Goal: Information Seeking & Learning: Check status

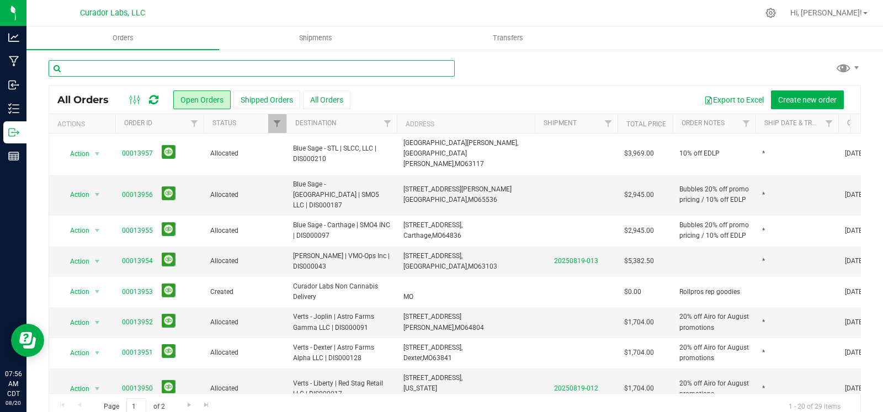
click at [86, 67] on input "text" at bounding box center [252, 68] width 406 height 17
type input "blue springs"
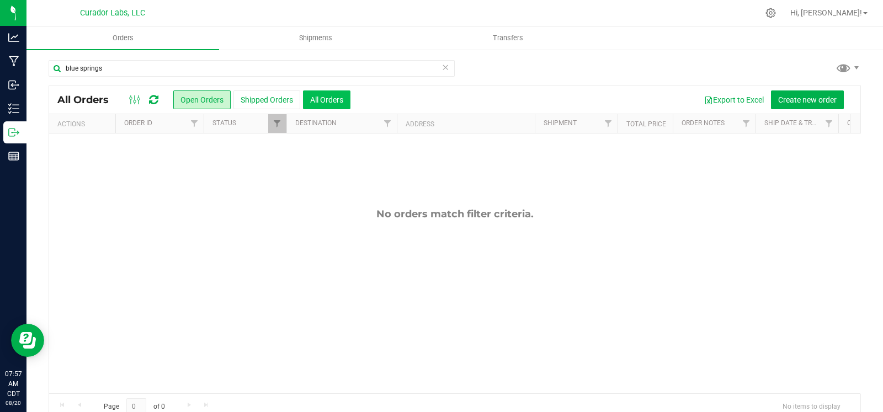
click at [325, 98] on button "All Orders" at bounding box center [326, 100] width 47 height 19
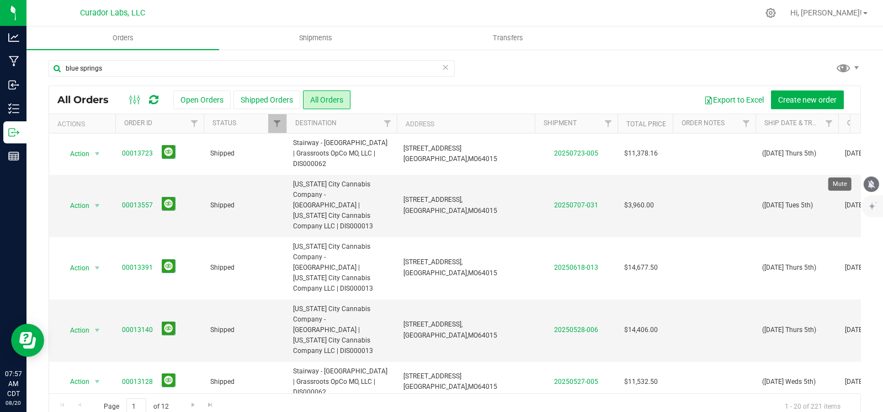
click at [868, 184] on icon "mute" at bounding box center [872, 184] width 10 height 10
click at [442, 71] on icon at bounding box center [446, 66] width 8 height 13
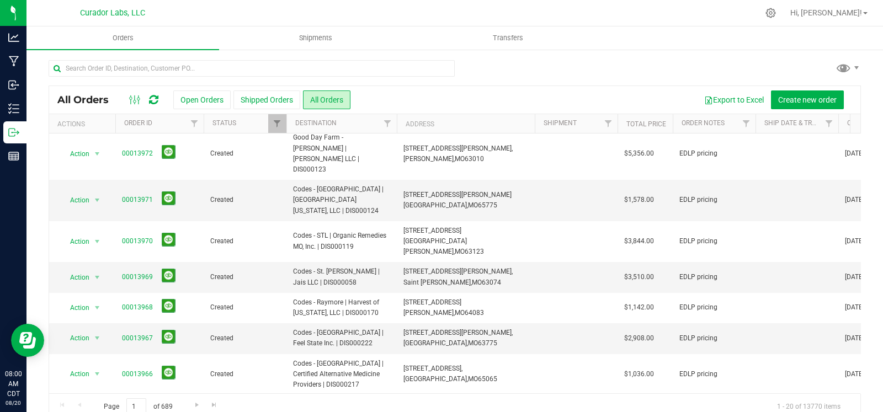
scroll to position [434, 0]
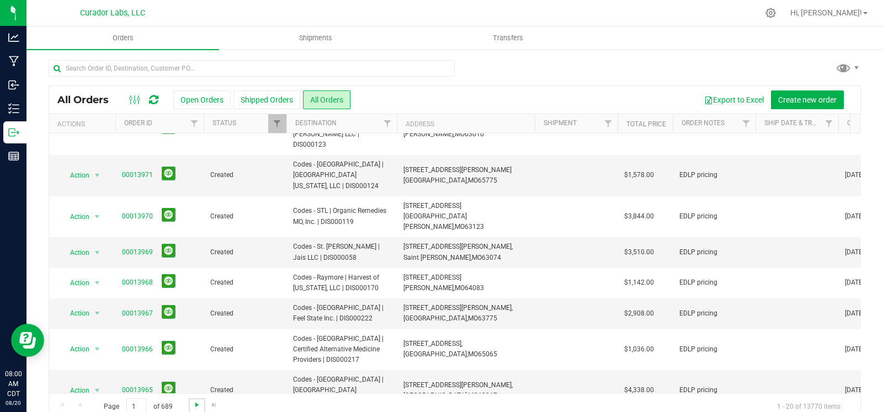
click at [195, 401] on span "Go to the next page" at bounding box center [197, 405] width 9 height 9
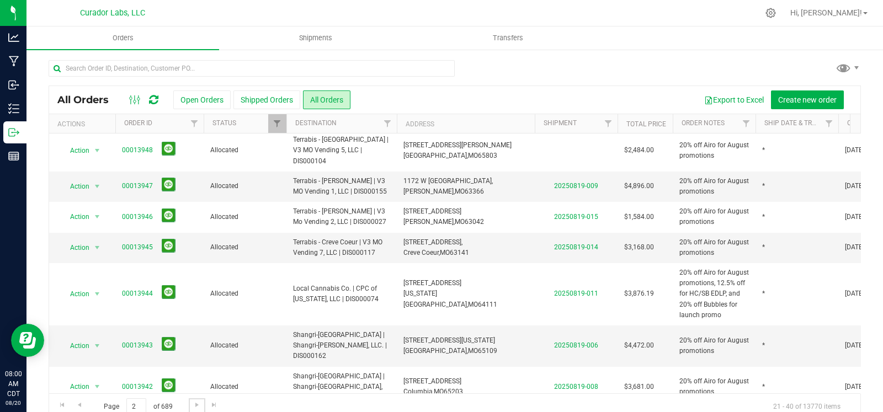
scroll to position [0, 0]
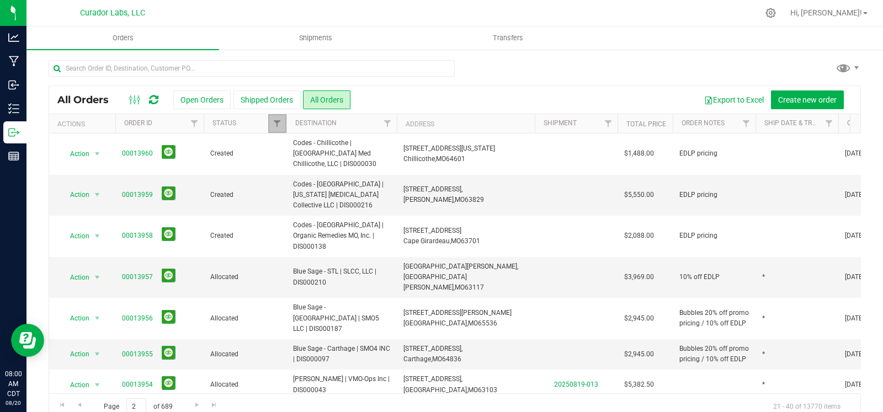
click at [272, 124] on link "Filter" at bounding box center [277, 123] width 18 height 19
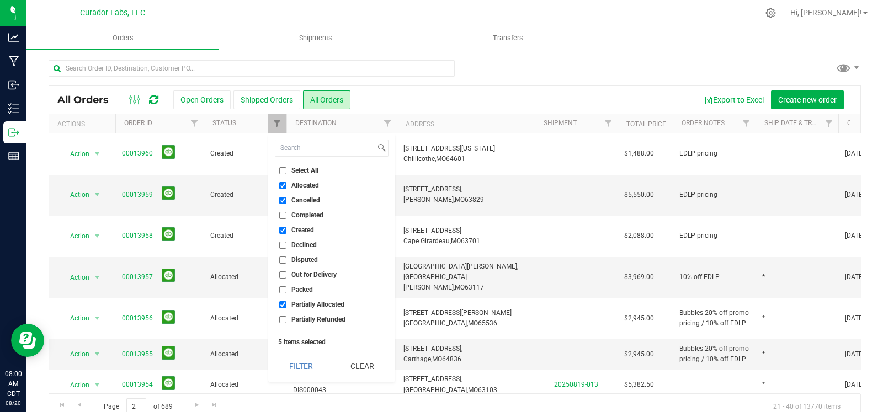
click at [300, 197] on span "Cancelled" at bounding box center [305, 200] width 29 height 7
click at [287, 197] on input "Cancelled" at bounding box center [282, 200] width 7 height 7
checkbox input "false"
click at [293, 371] on button "Filter" at bounding box center [301, 366] width 53 height 24
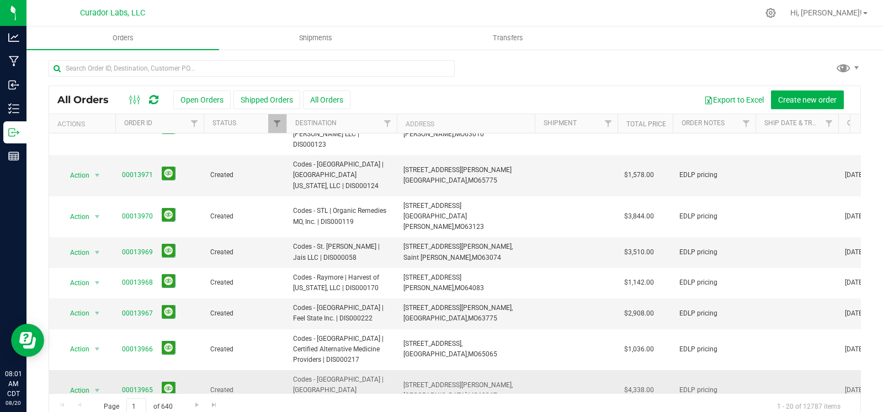
scroll to position [18, 0]
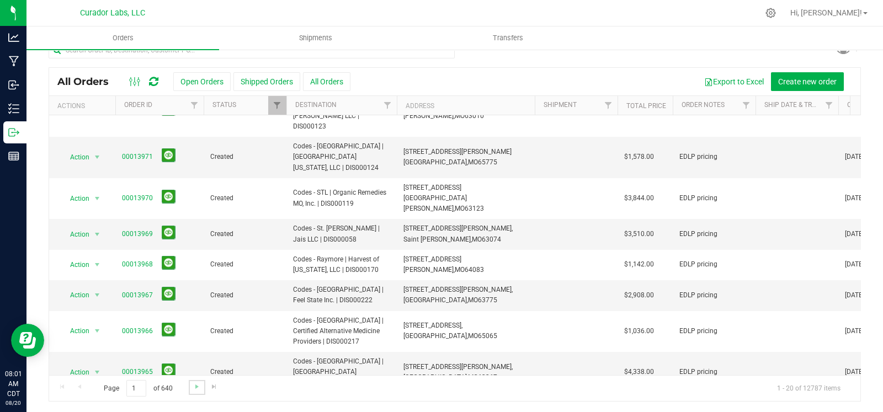
click at [189, 387] on link "Go to the next page" at bounding box center [197, 387] width 16 height 15
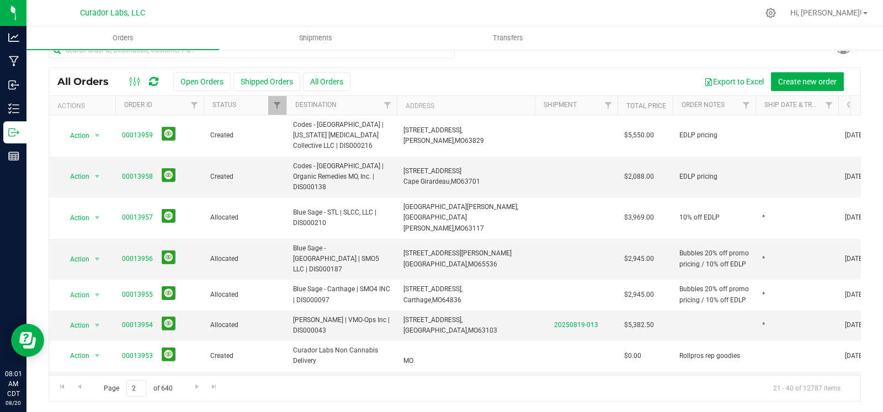
scroll to position [0, 0]
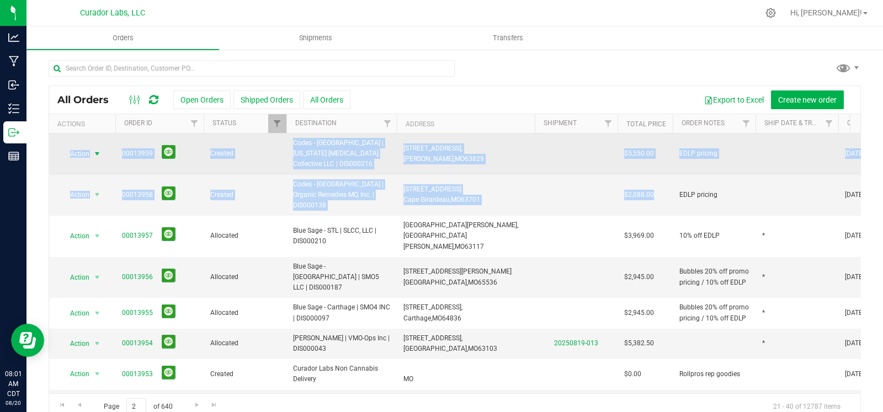
drag, startPoint x: 577, startPoint y: 188, endPoint x: 68, endPoint y: 153, distance: 510.1
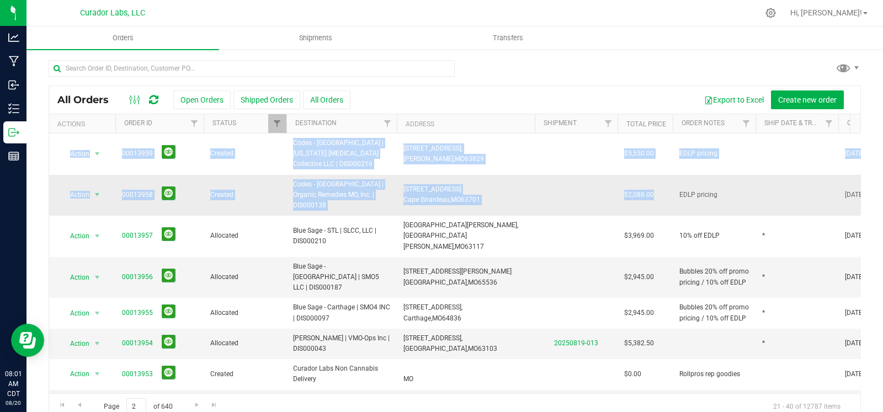
click at [771, 185] on td at bounding box center [797, 195] width 83 height 41
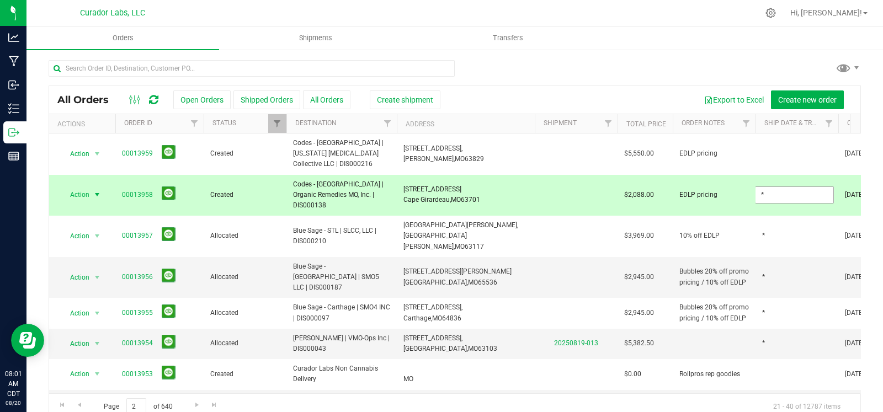
type input "*"
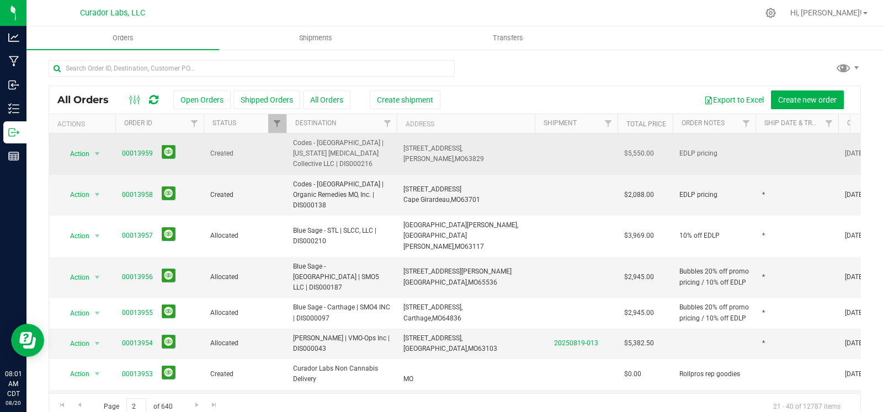
click at [778, 152] on td at bounding box center [797, 154] width 83 height 41
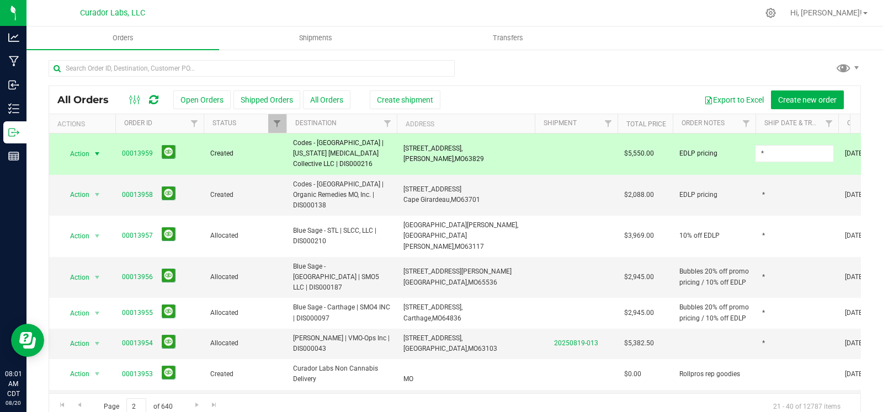
type input "*"
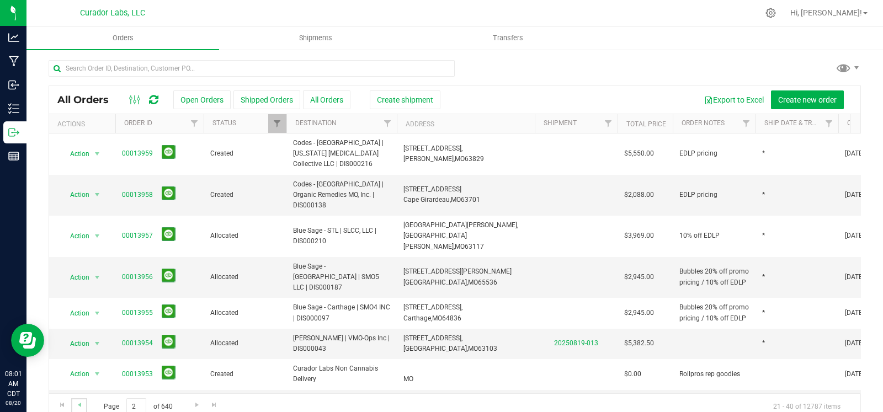
click at [79, 410] on link "Go to the previous page" at bounding box center [79, 406] width 16 height 15
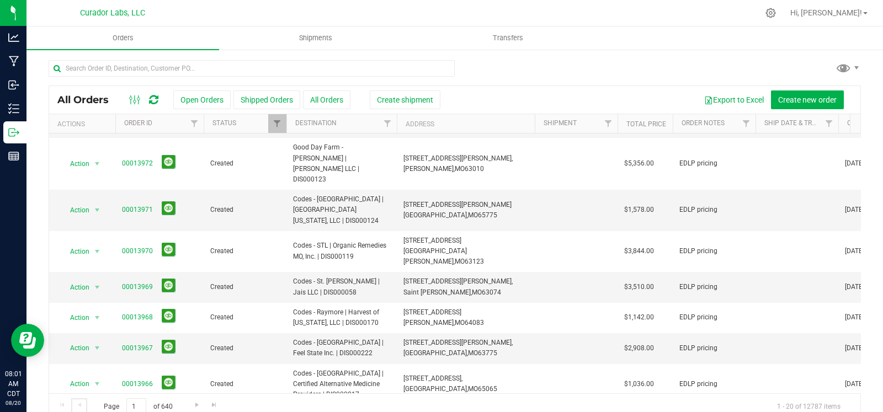
scroll to position [434, 0]
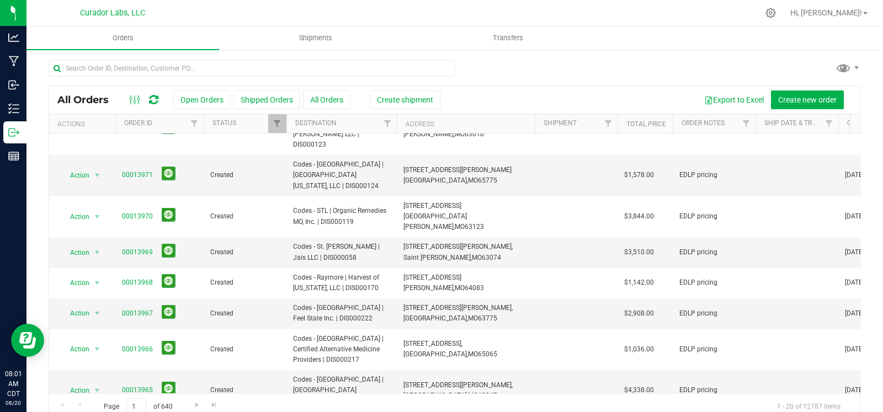
drag, startPoint x: 471, startPoint y: 371, endPoint x: 402, endPoint y: 368, distance: 69.1
copy span "[STREET_ADDRESS][US_STATE]"
type input "sst"
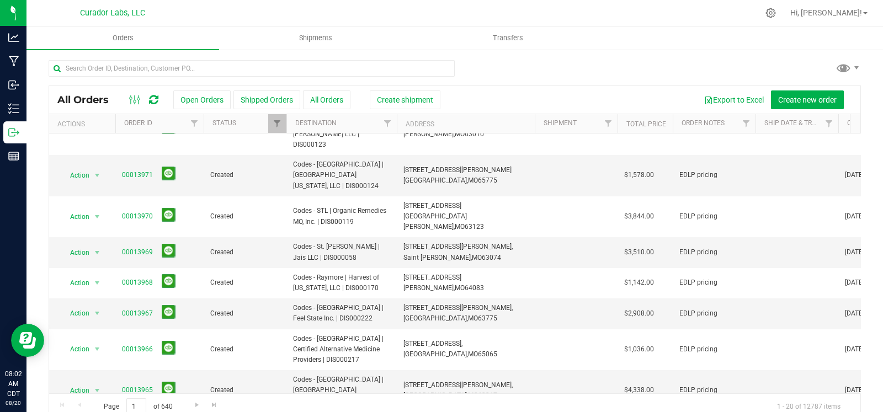
drag, startPoint x: 480, startPoint y: 344, endPoint x: 397, endPoint y: 338, distance: 83.6
copy span "[STREET_ADDRESS]"
type input "sst"
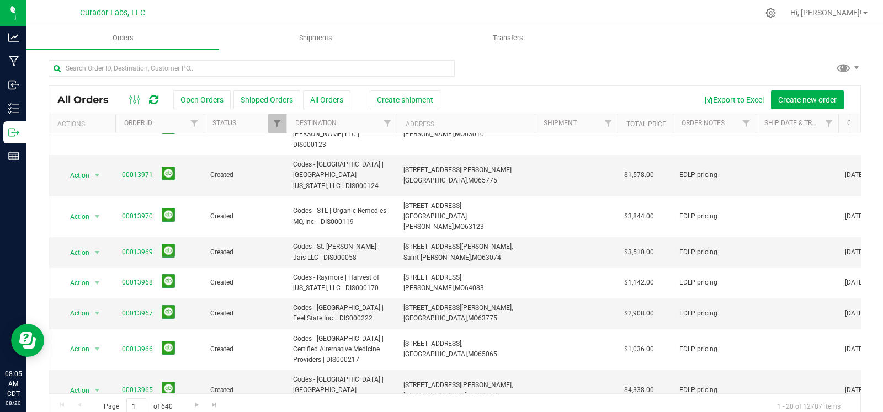
drag, startPoint x: 438, startPoint y: 312, endPoint x: 379, endPoint y: 309, distance: 58.6
copy tr "[STREET_ADDRESS][PERSON_NAME][PERSON_NAME]"
type input "*"
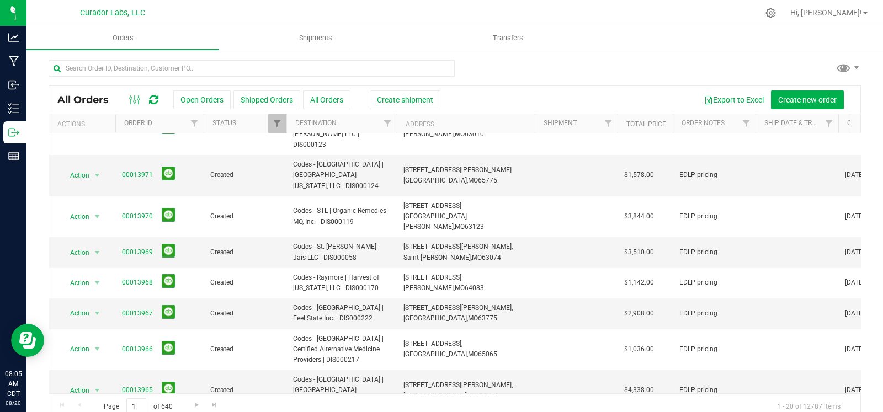
type input "*"
click at [767, 370] on td at bounding box center [797, 390] width 83 height 41
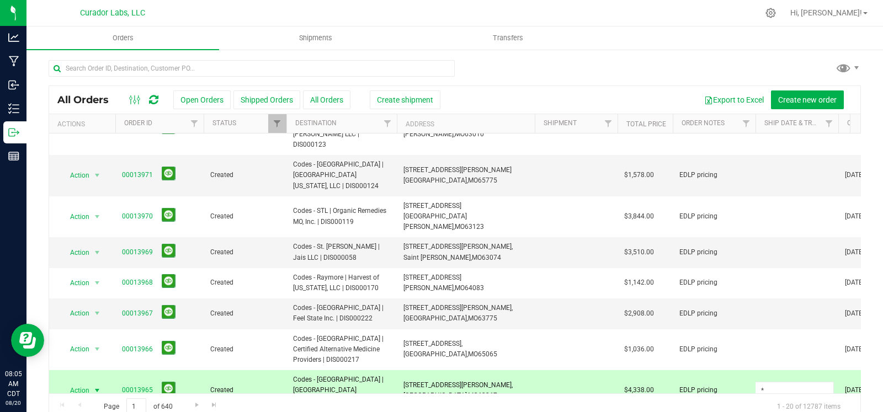
type input "*"
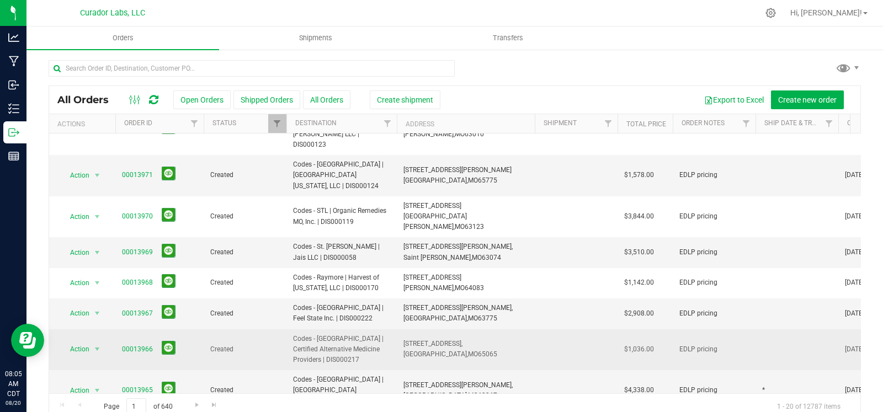
click at [762, 330] on td at bounding box center [797, 350] width 83 height 41
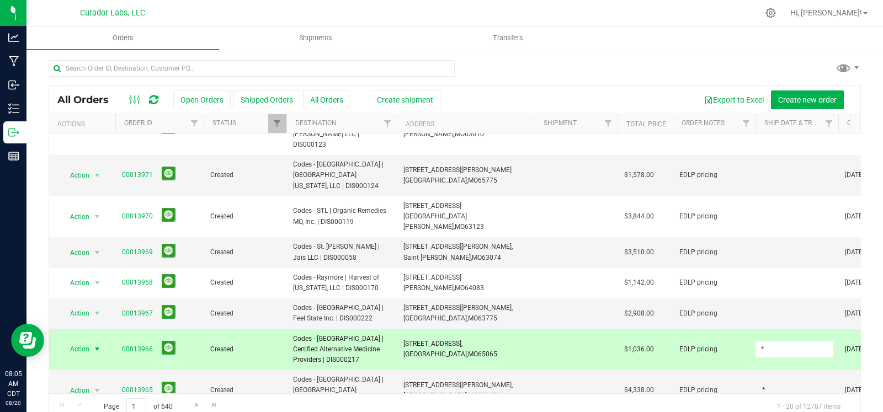
type input "*"
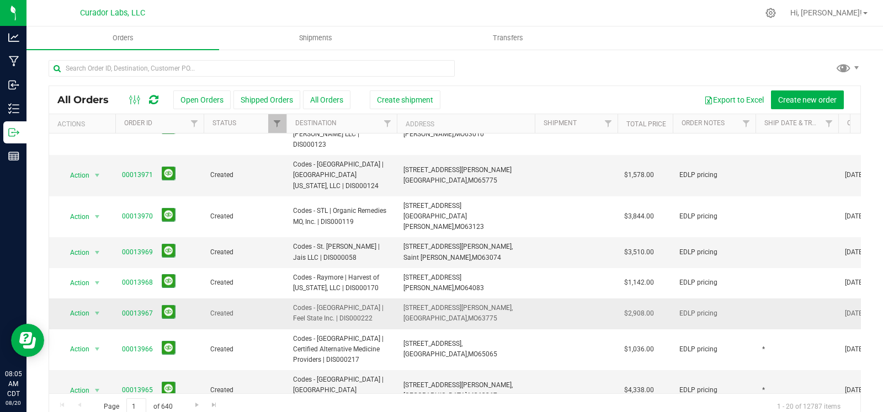
drag, startPoint x: 479, startPoint y: 169, endPoint x: 401, endPoint y: 166, distance: 77.9
click at [401, 299] on td "[STREET_ADDRESS][PERSON_NAME], [GEOGRAPHIC_DATA], [GEOGRAPHIC_DATA] 63775" at bounding box center [466, 314] width 138 height 30
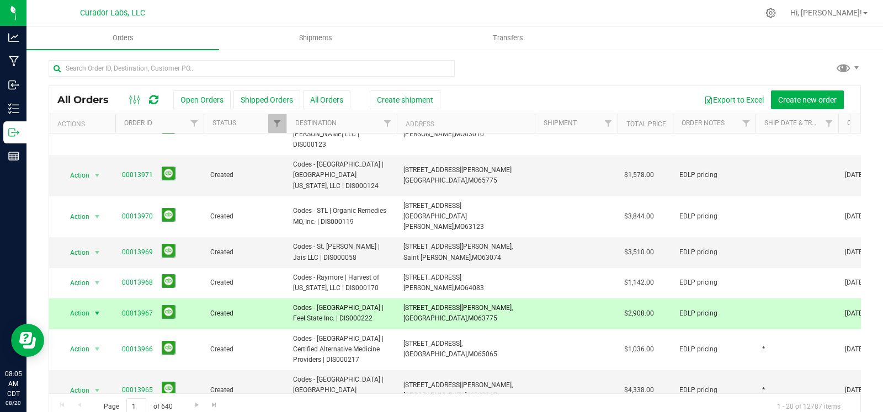
copy span "[STREET_ADDRESS][PERSON_NAME]"
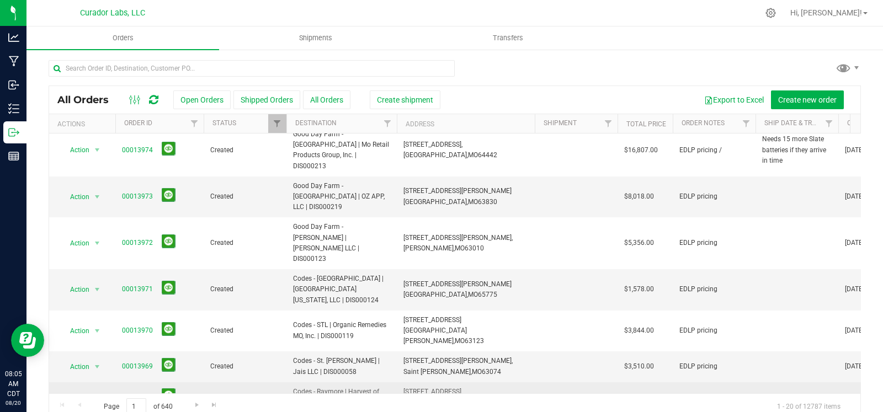
scroll to position [289, 0]
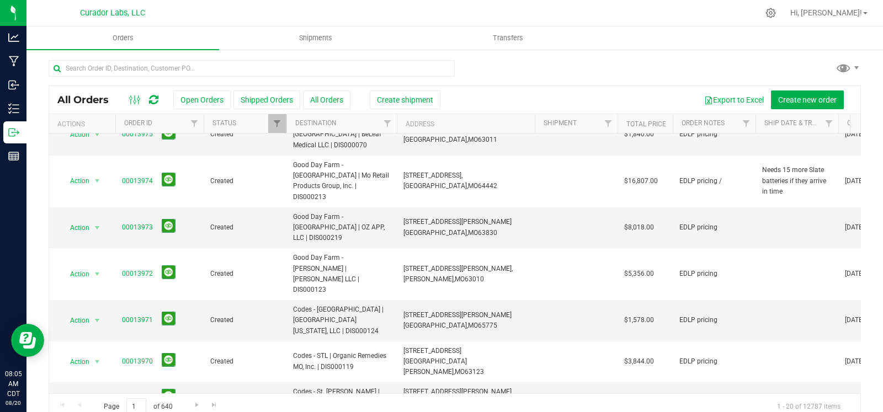
type input "*"
click at [762, 383] on td at bounding box center [797, 398] width 83 height 30
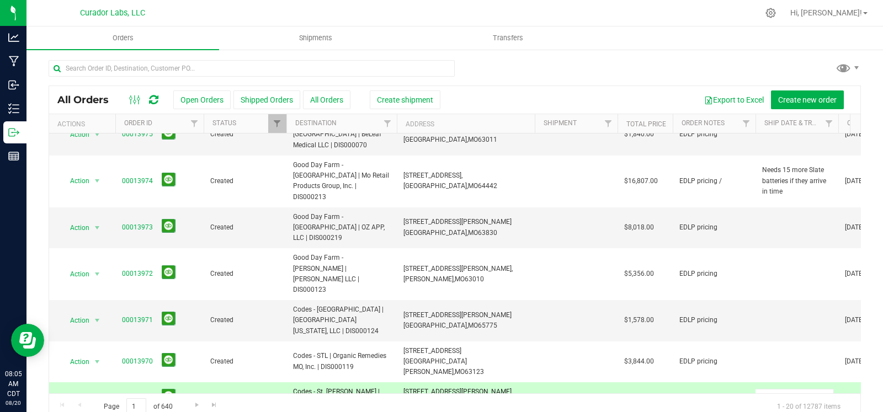
type input "*"
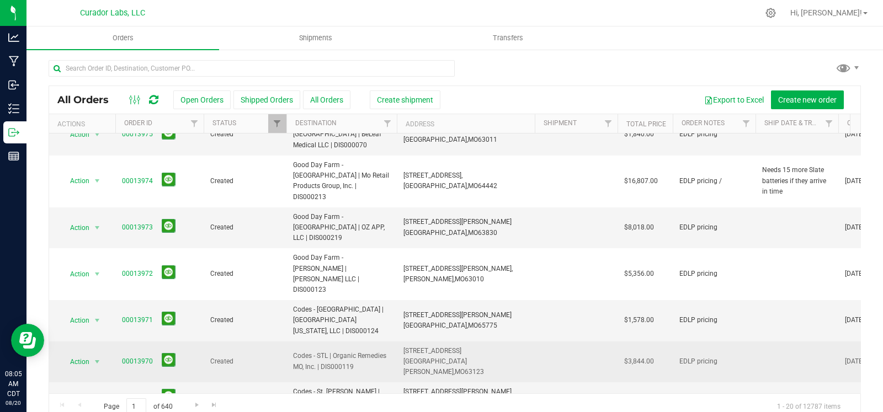
click at [771, 342] on td at bounding box center [797, 362] width 83 height 41
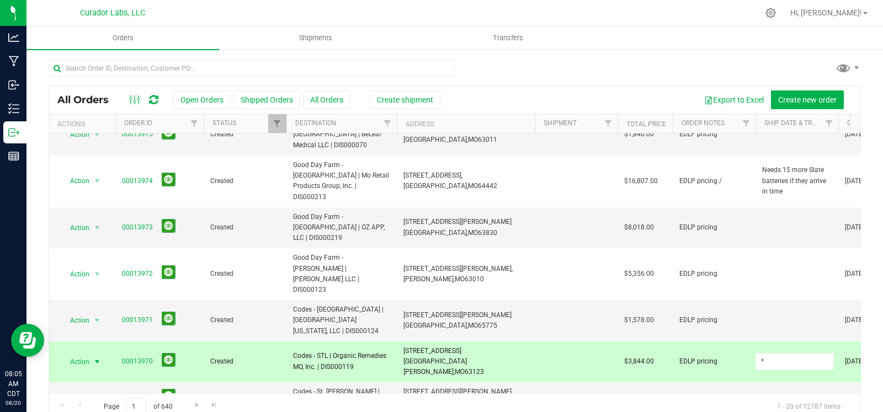
type input "*"
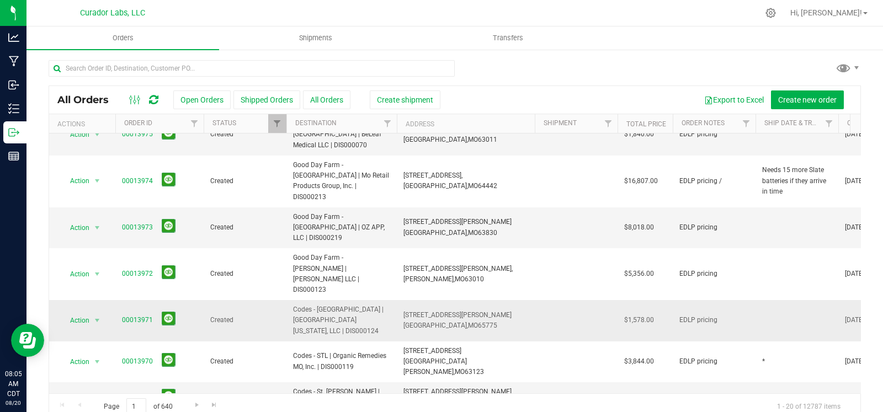
click at [777, 300] on td at bounding box center [797, 320] width 83 height 41
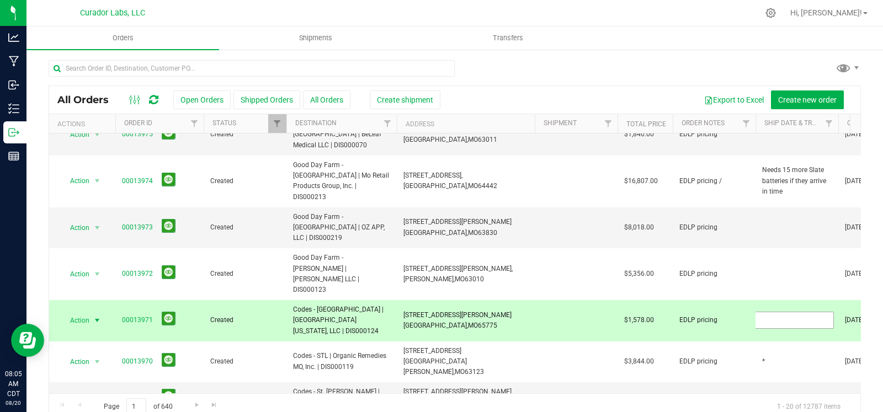
click at [777, 312] on input "text" at bounding box center [794, 320] width 79 height 17
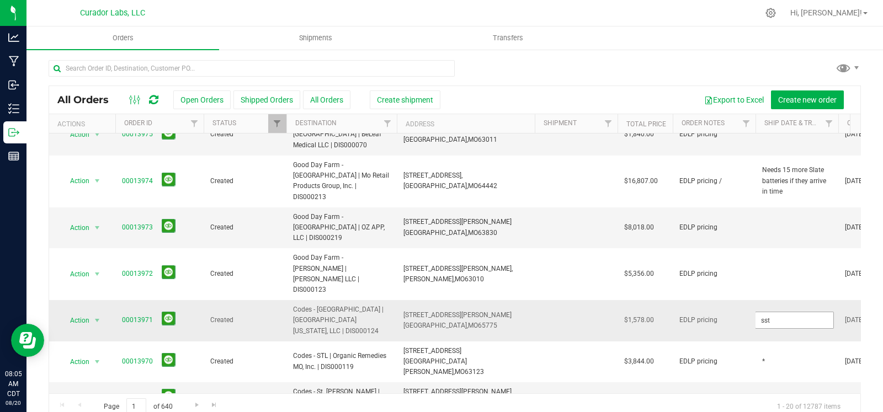
type input "sst"
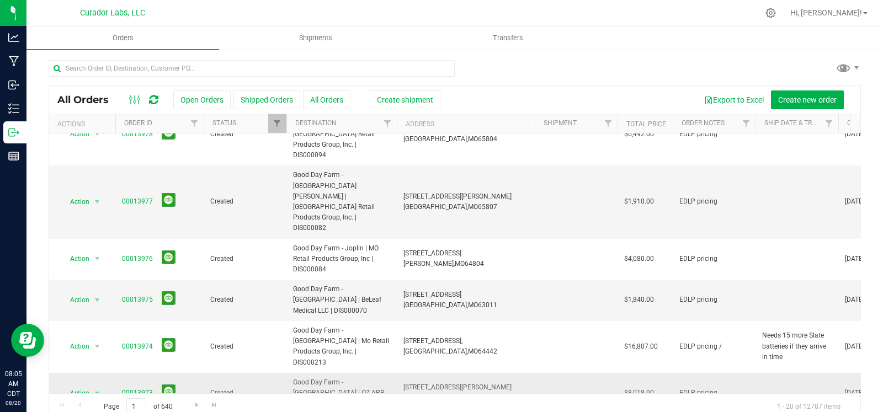
scroll to position [118, 0]
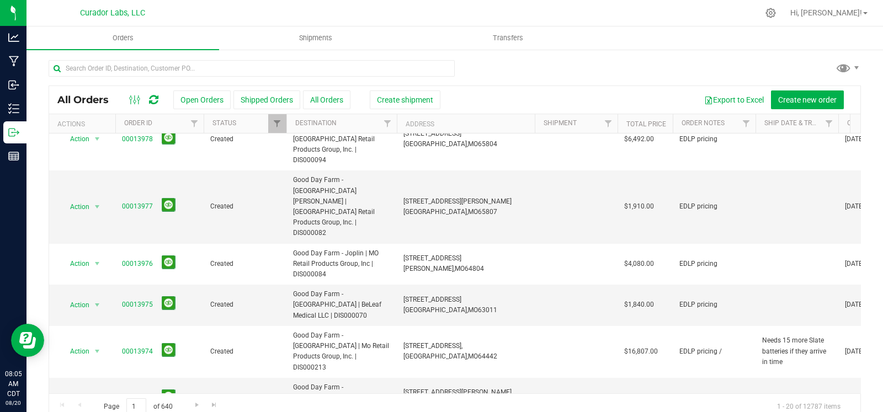
type input "*"
drag, startPoint x: 498, startPoint y: 299, endPoint x: 401, endPoint y: 295, distance: 97.2
click at [401, 378] on td "[STREET_ADDRESS][PERSON_NAME] [GEOGRAPHIC_DATA], [GEOGRAPHIC_DATA] 63830" at bounding box center [466, 398] width 138 height 41
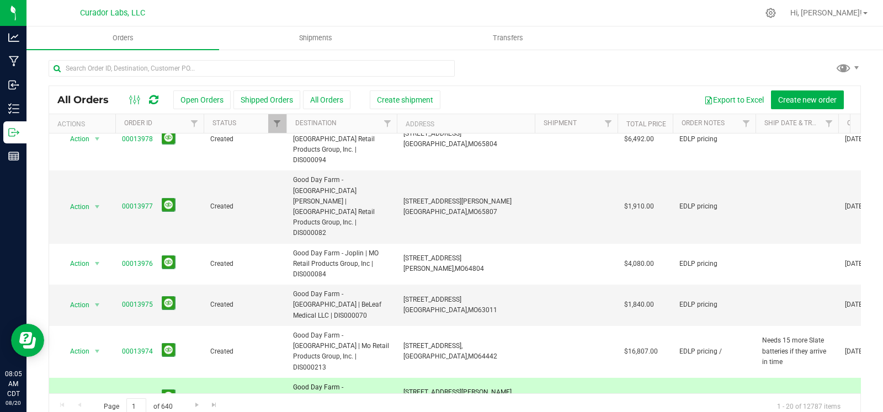
copy span "[STREET_ADDRESS][PERSON_NAME]"
click at [781, 378] on td at bounding box center [797, 398] width 83 height 41
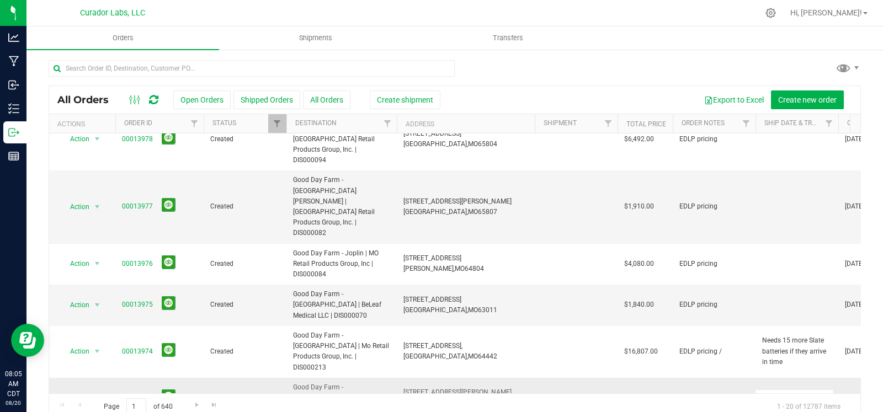
type input "*"
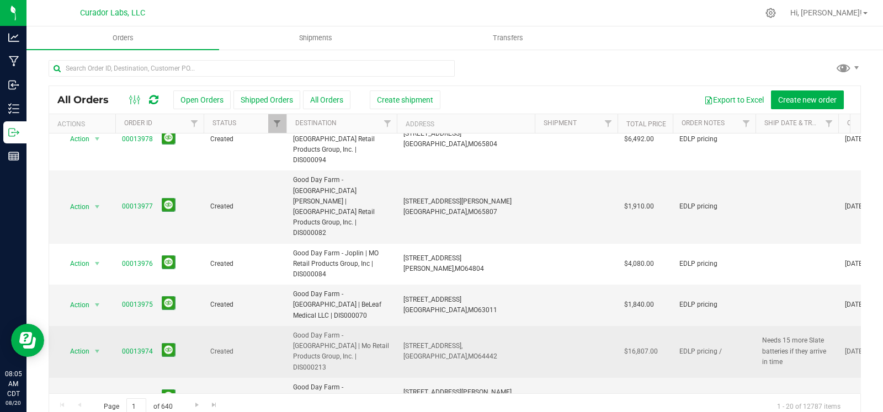
click at [784, 336] on span "Needs 15 more Slate batteries if they arrive in time" at bounding box center [797, 352] width 70 height 32
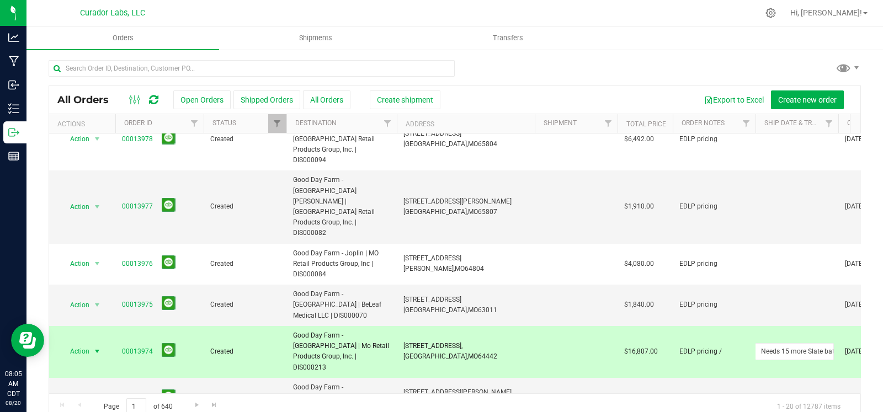
click at [784, 343] on input "Needs 15 more Slate batteries if they arrive in time" at bounding box center [794, 351] width 79 height 17
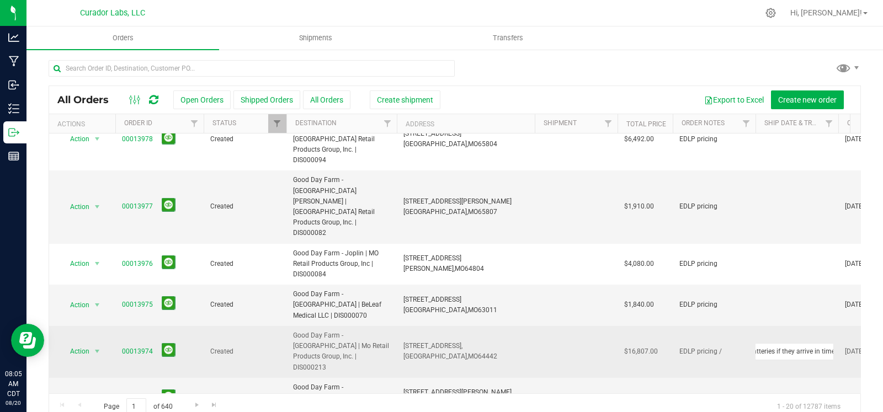
click at [784, 343] on input "Needs 15 more Slate batteries if they arrive in time" at bounding box center [794, 351] width 79 height 17
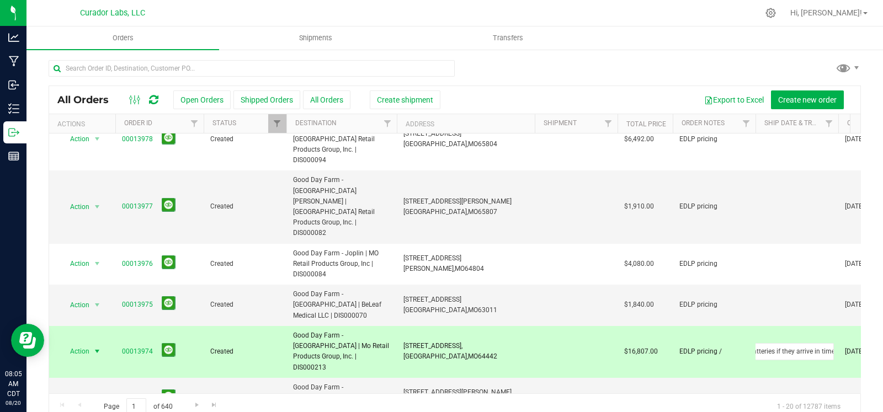
click at [712, 347] on span "EDLP pricing /" at bounding box center [701, 352] width 43 height 10
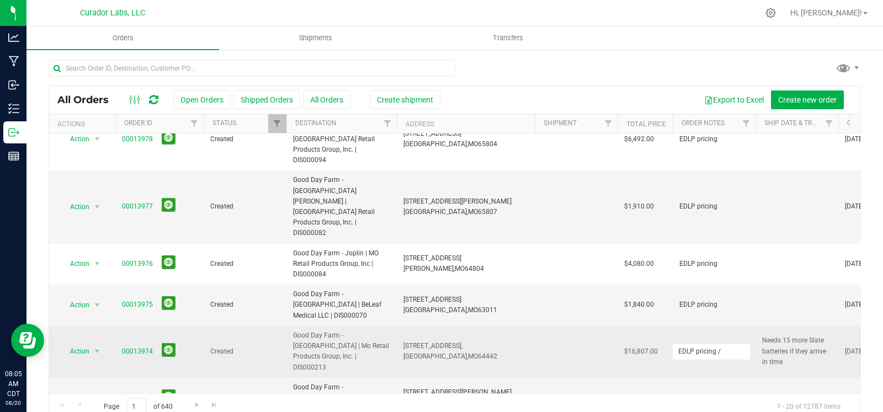
click at [712, 343] on input "EDLP pricing /" at bounding box center [711, 351] width 79 height 17
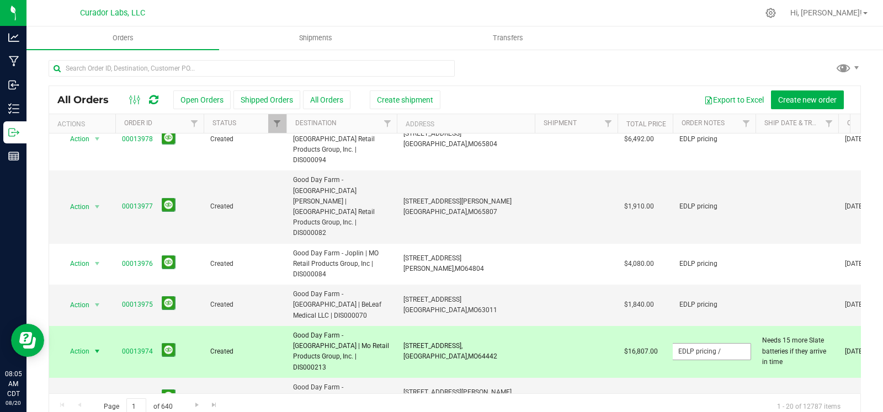
click at [735, 343] on input "EDLP pricing /" at bounding box center [711, 351] width 79 height 17
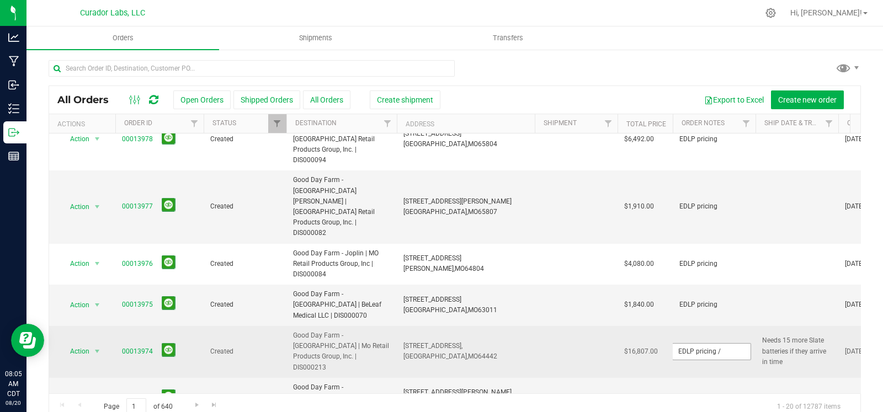
type input "EDLP pricing / Needs 15 more Slate batteries if they arrive in time"
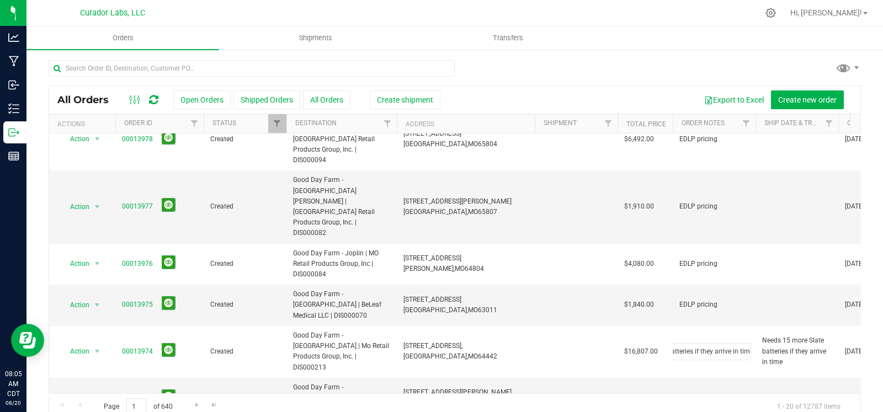
click at [779, 256] on div "All Orders Open Orders Shipped Orders All Orders Create shipment Export to Exce…" at bounding box center [455, 253] width 813 height 335
click at [779, 336] on span "Needs 15 more Slate batteries if they arrive in time" at bounding box center [797, 352] width 70 height 32
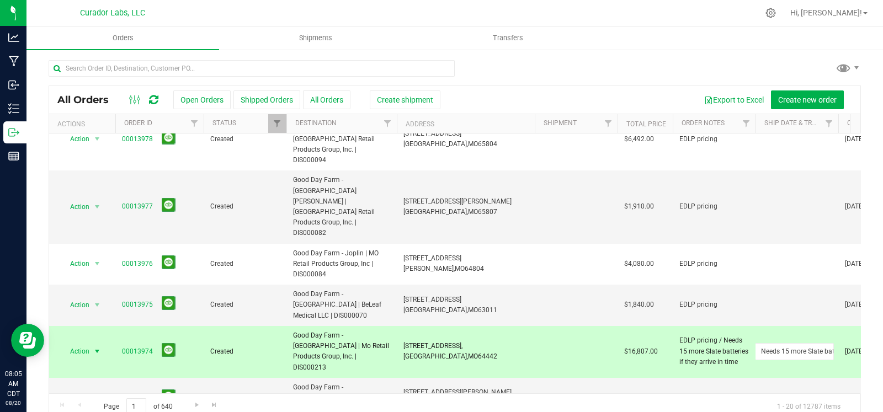
click at [779, 343] on input "Needs 15 more Slate batteries if they arrive in time" at bounding box center [794, 351] width 79 height 17
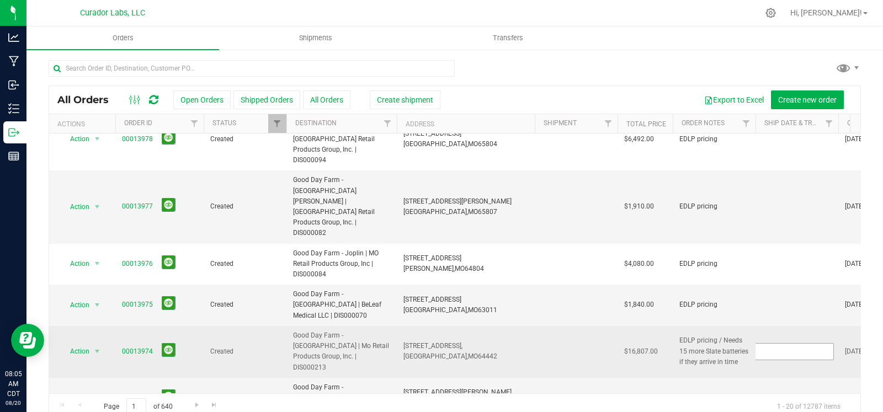
scroll to position [0, 0]
drag, startPoint x: 472, startPoint y: 267, endPoint x: 395, endPoint y: 257, distance: 77.3
click at [395, 326] on tr "Action Action Cancel order Change facility Clone order Edit order Mark as fully…" at bounding box center [595, 352] width 1093 height 52
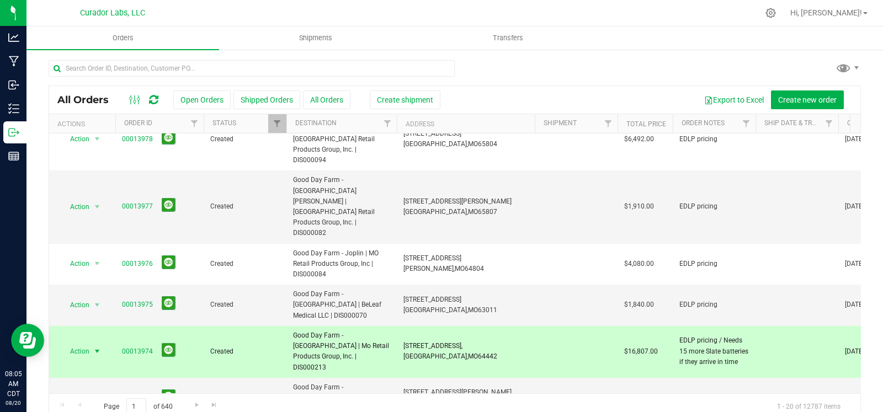
copy tr "[STREET_ADDRESS]"
click at [778, 326] on td at bounding box center [797, 352] width 83 height 52
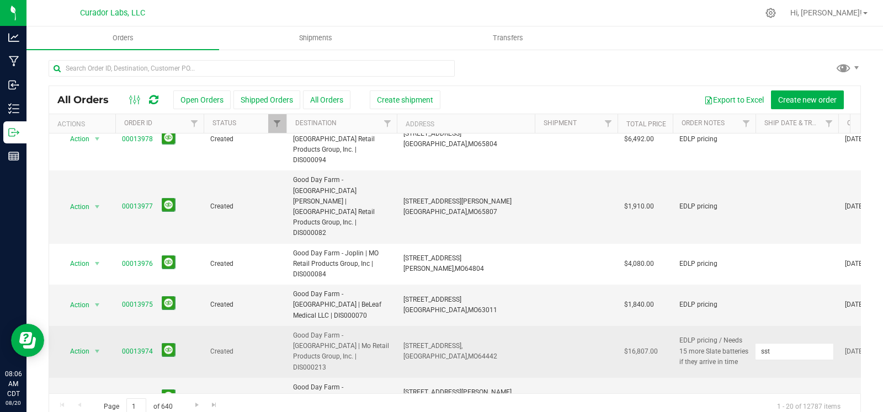
type input "sst"
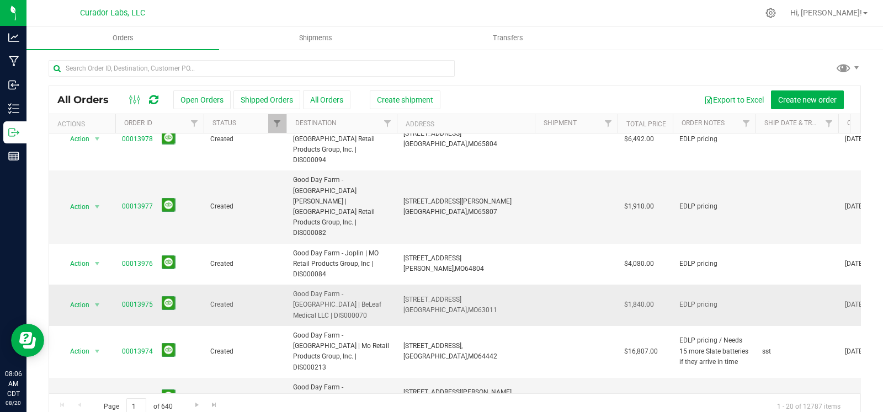
click at [772, 285] on td at bounding box center [797, 305] width 83 height 41
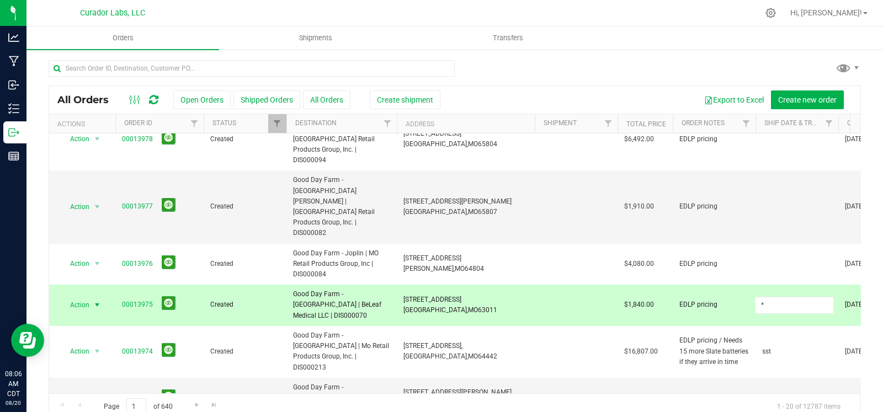
type input "*"
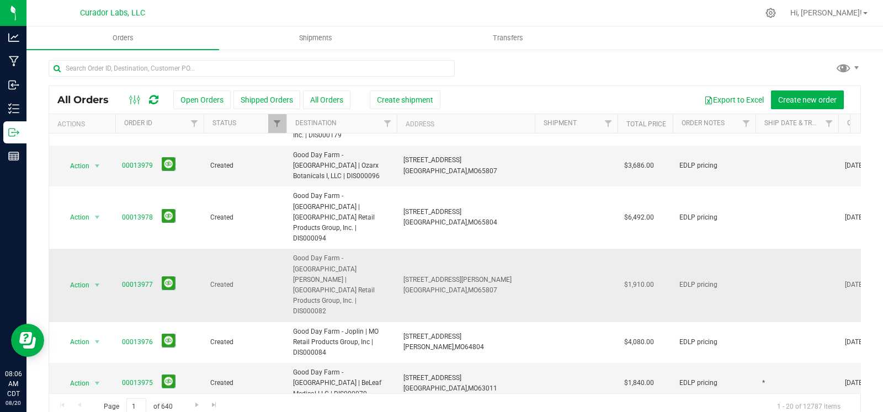
scroll to position [25, 0]
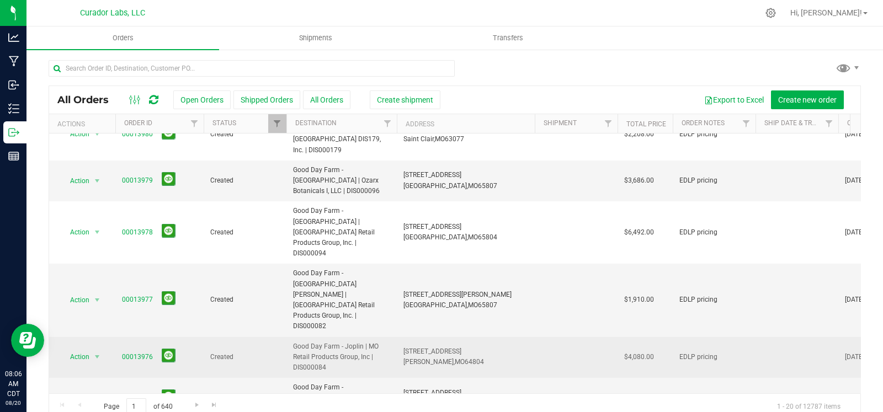
click at [776, 337] on td at bounding box center [797, 357] width 83 height 41
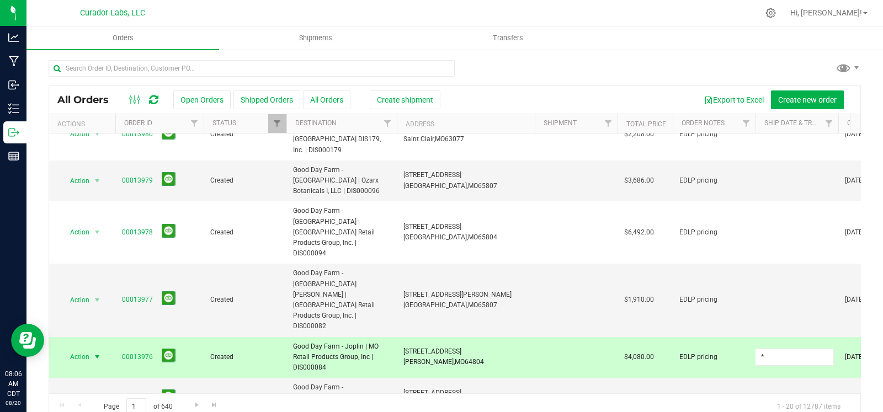
type input "*"
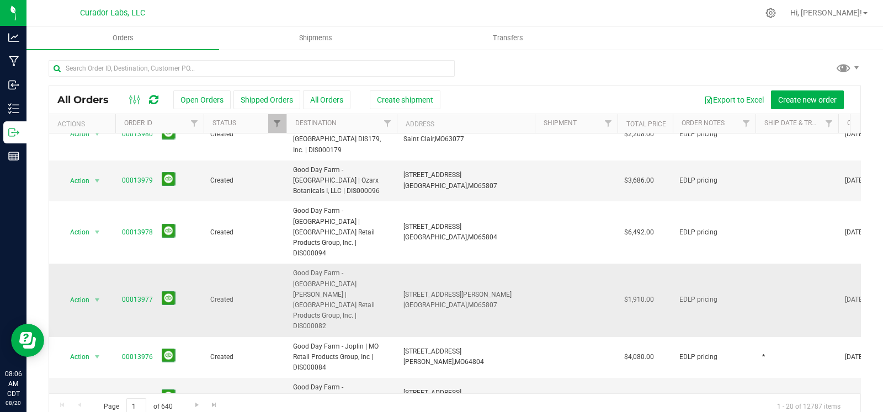
click at [780, 264] on td at bounding box center [797, 300] width 83 height 73
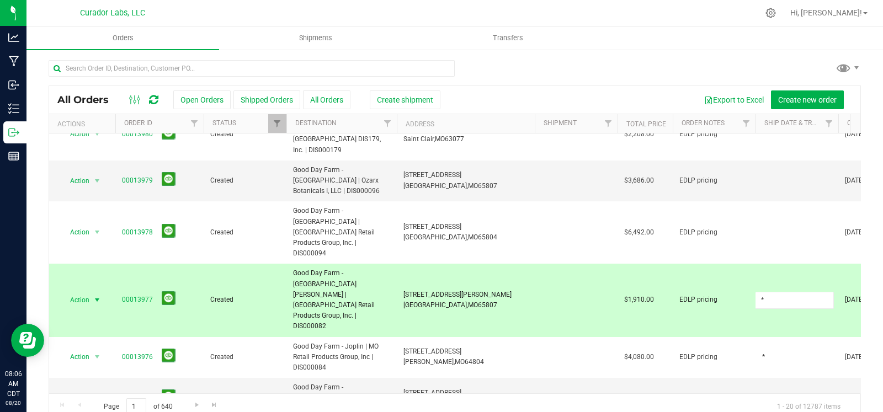
type input "*"
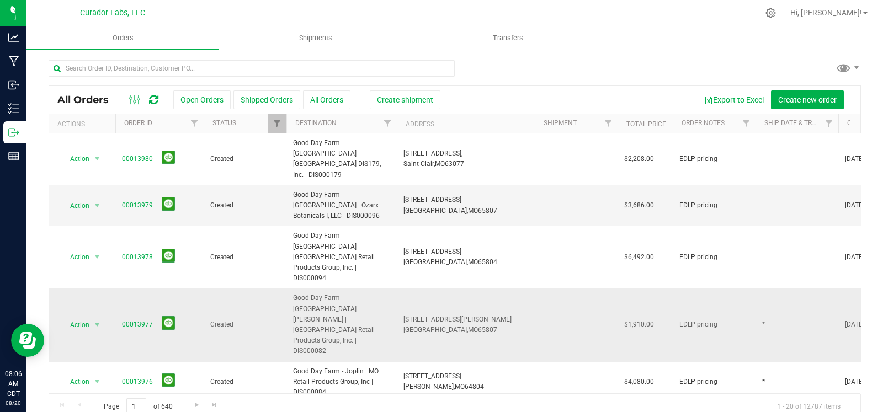
scroll to position [0, 0]
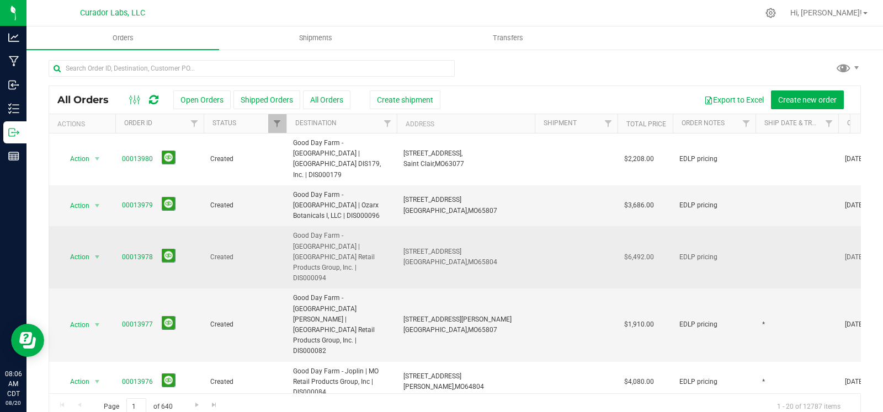
click at [770, 230] on td at bounding box center [797, 257] width 83 height 62
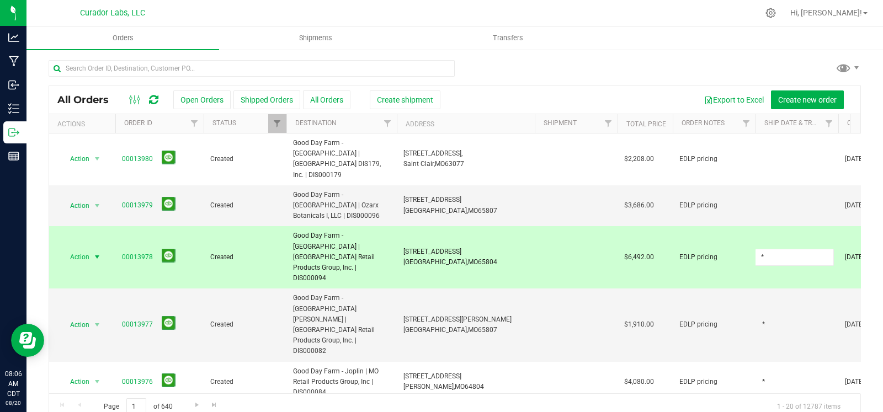
type input "*"
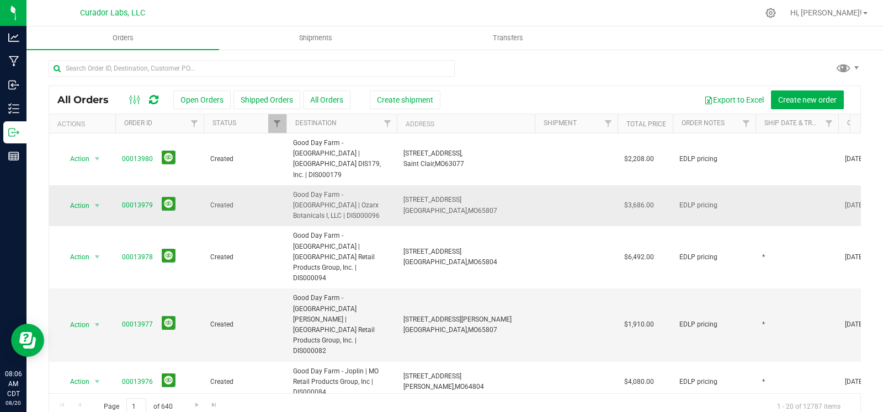
click at [765, 186] on td at bounding box center [797, 205] width 83 height 41
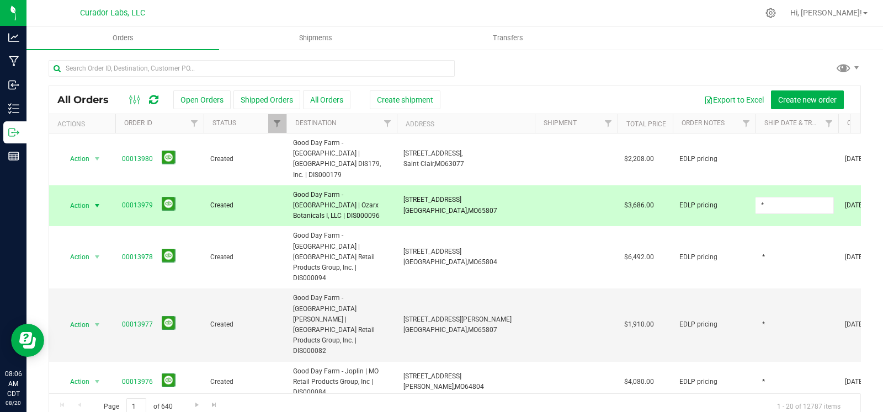
type input "*"
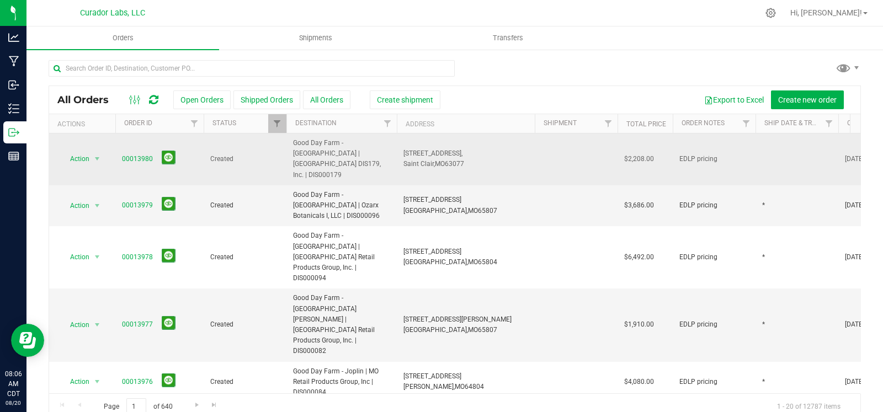
click at [773, 149] on td at bounding box center [797, 160] width 83 height 52
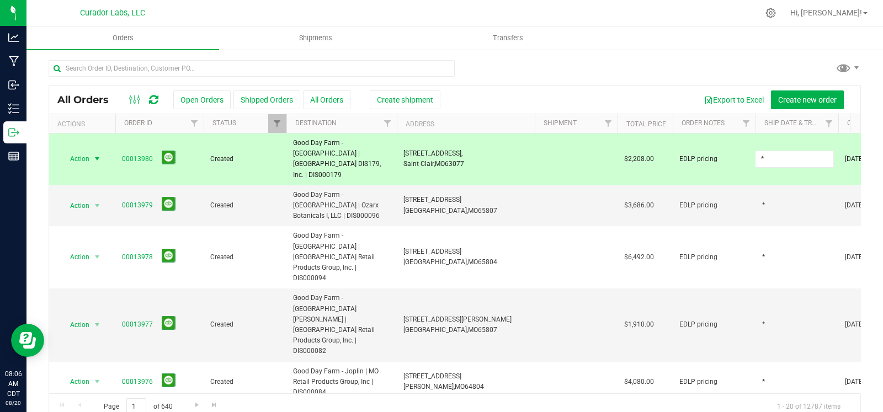
type input "*"
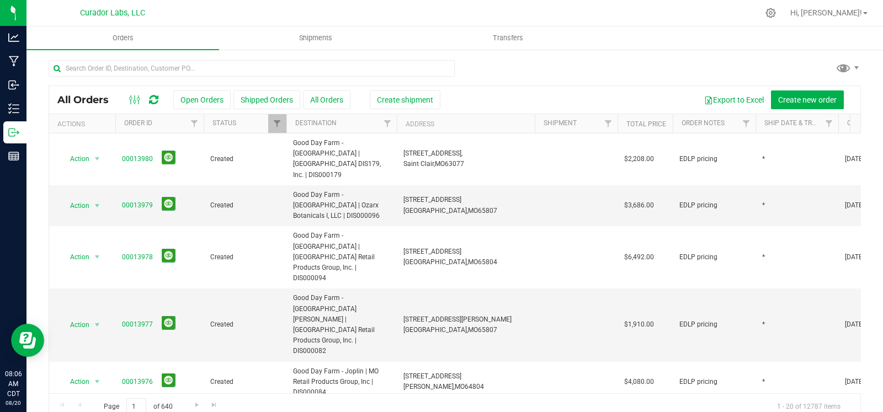
click at [696, 76] on div at bounding box center [455, 72] width 813 height 25
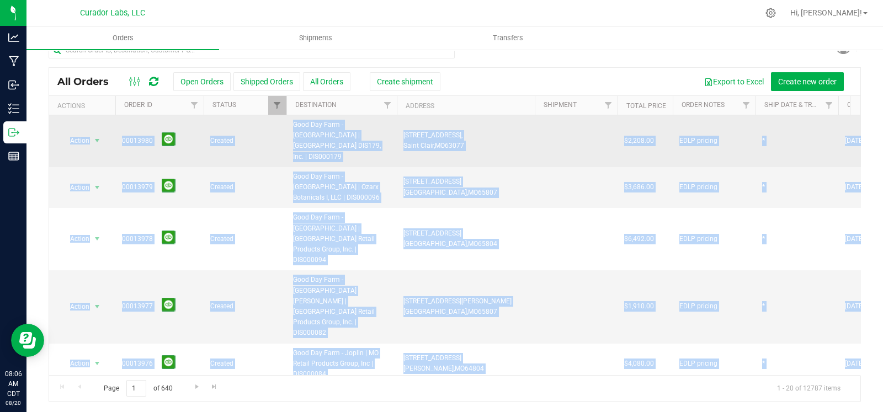
drag, startPoint x: 667, startPoint y: 348, endPoint x: 59, endPoint y: 123, distance: 648.4
copy tbody "Action Action Cancel order Change facility Clone order Edit order Mark as fully…"
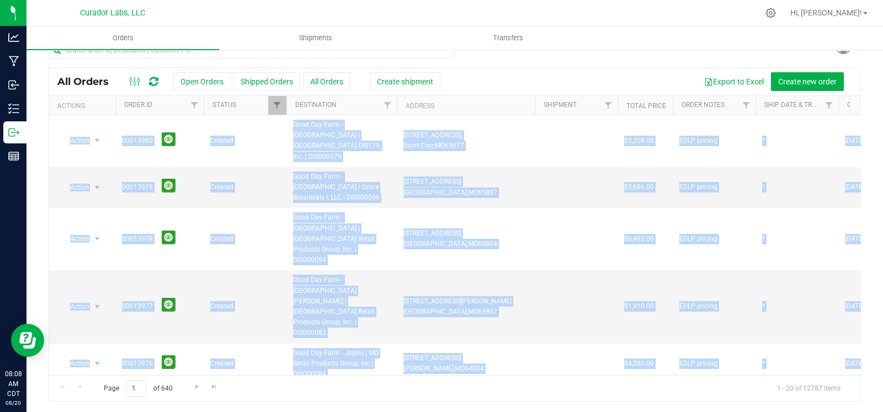
click at [648, 56] on div at bounding box center [455, 54] width 813 height 25
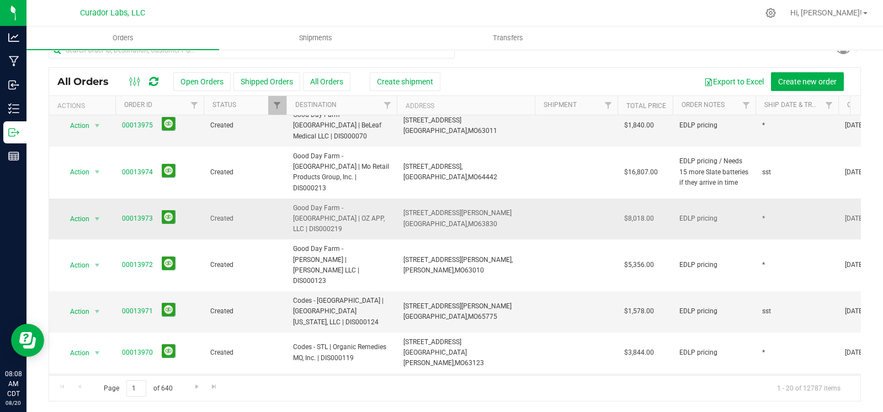
scroll to position [278, 0]
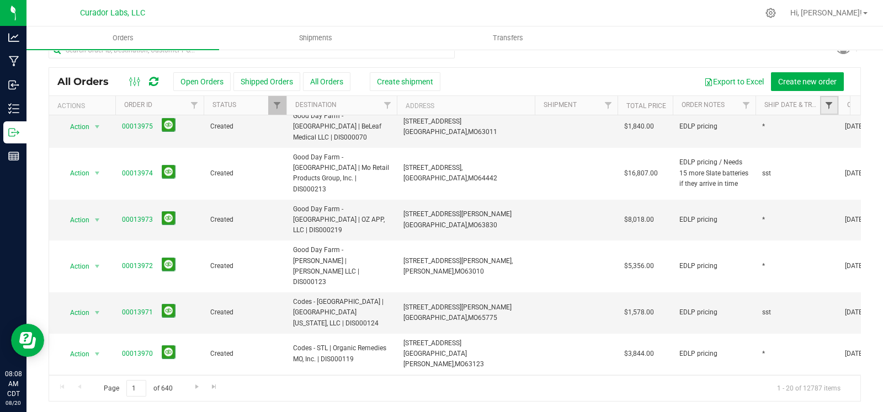
click at [829, 103] on span "Filter" at bounding box center [829, 105] width 9 height 9
type input "sst"
click at [763, 146] on button "Filter" at bounding box center [789, 158] width 53 height 24
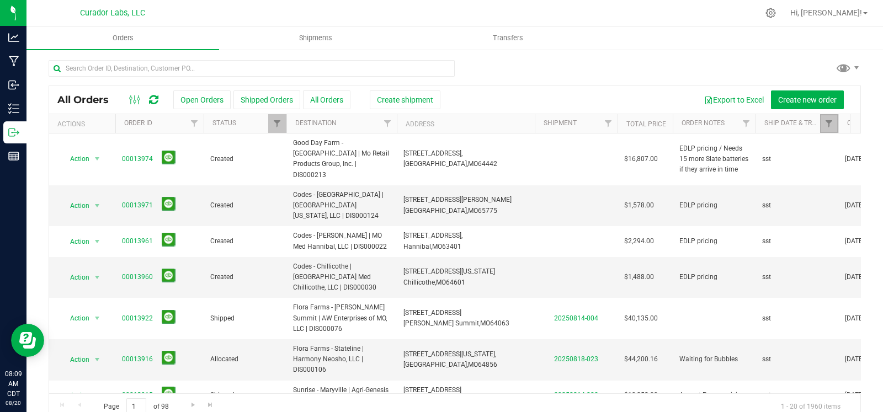
click at [824, 125] on link "Filter" at bounding box center [829, 123] width 18 height 19
drag, startPoint x: 833, startPoint y: 174, endPoint x: 869, endPoint y: 170, distance: 36.2
click at [833, 174] on button "Clear" at bounding box center [850, 177] width 53 height 24
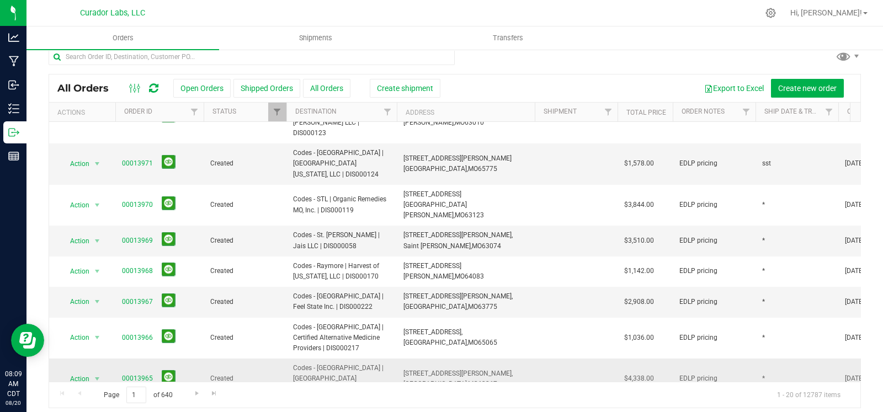
scroll to position [18, 0]
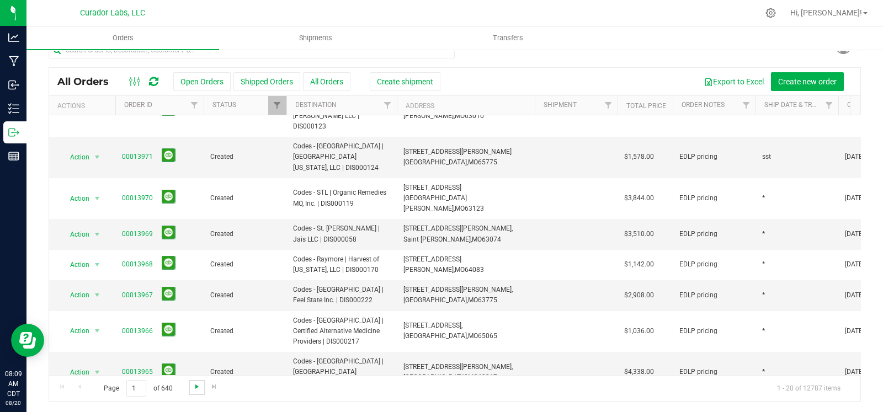
click at [193, 387] on span "Go to the next page" at bounding box center [197, 387] width 9 height 9
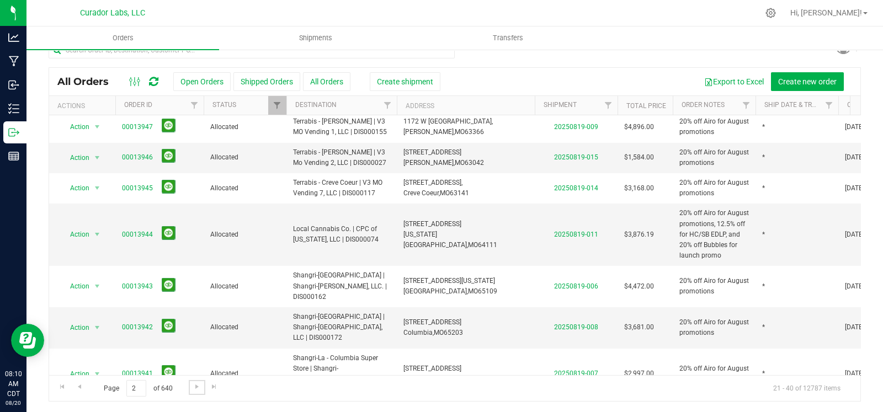
scroll to position [0, 0]
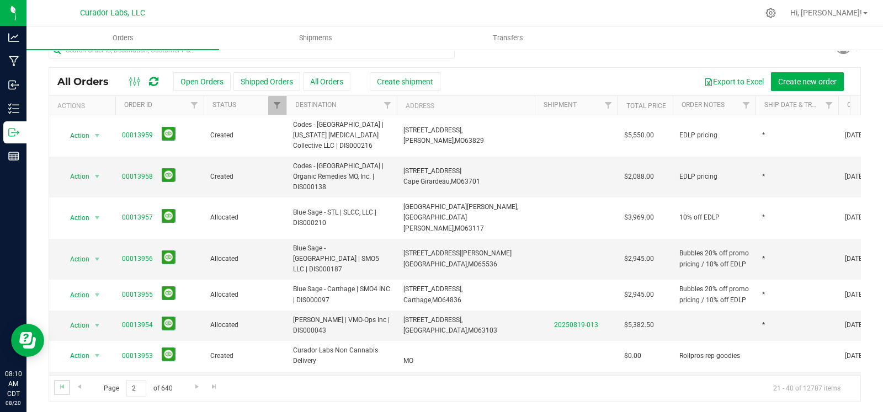
click at [56, 386] on link "Go to the first page" at bounding box center [62, 387] width 16 height 15
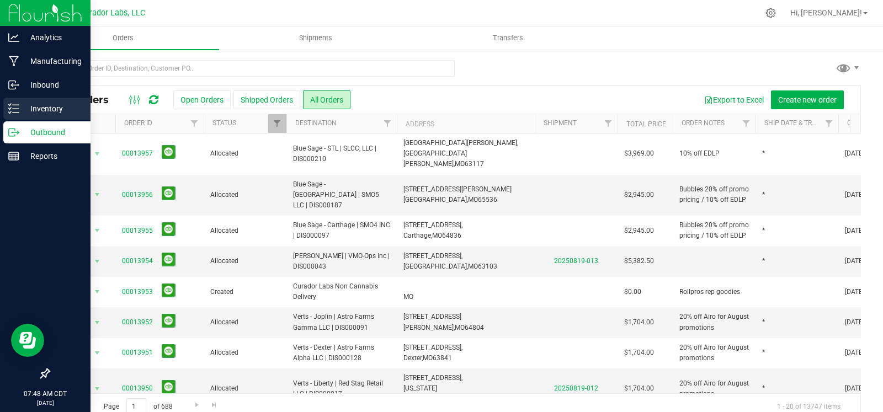
click at [22, 116] on div "Inventory" at bounding box center [46, 109] width 87 height 22
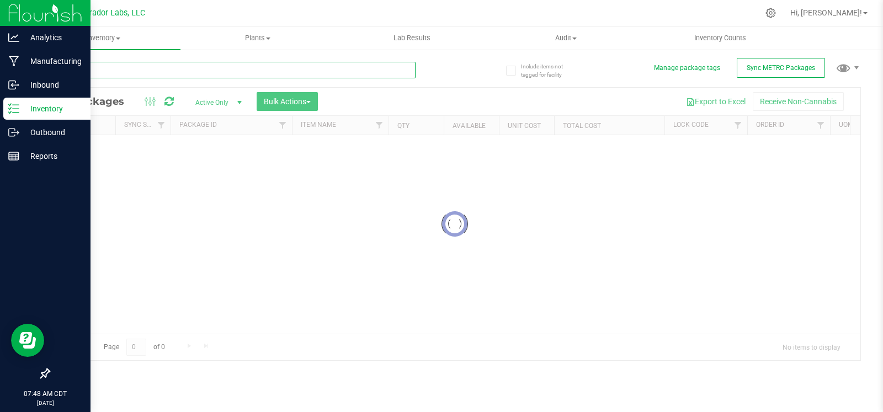
click at [124, 67] on input "text" at bounding box center [232, 70] width 367 height 17
paste input "1A40C0300002906000158205"
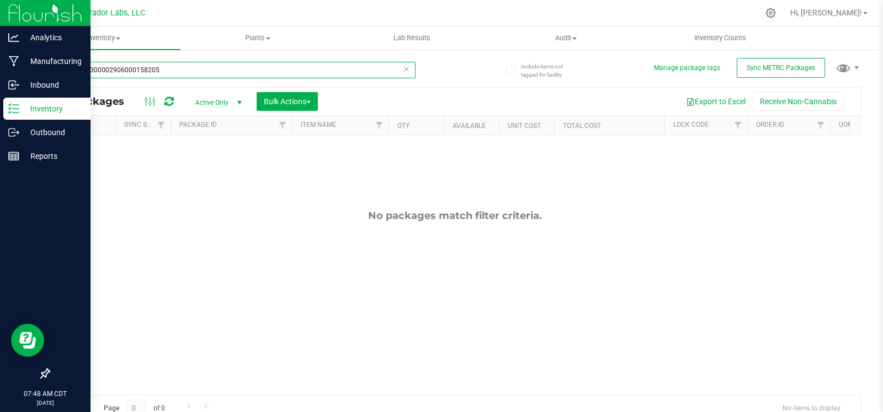
type input "1A40C0300002906000158205"
click at [213, 100] on span "Active Only" at bounding box center [216, 102] width 61 height 15
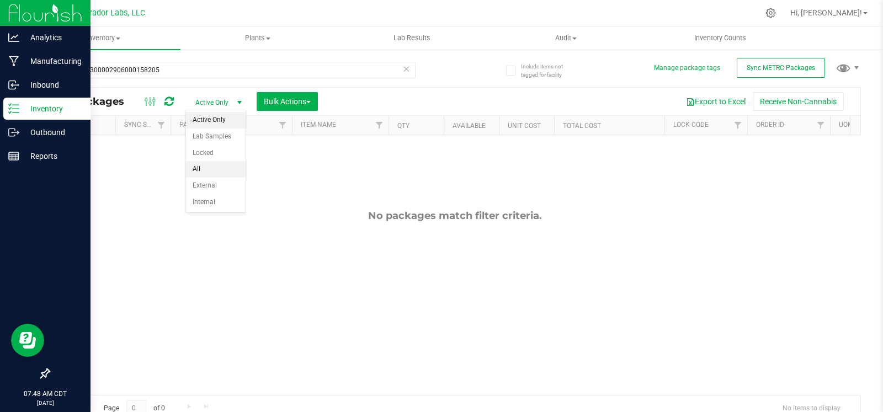
click at [211, 167] on li "All" at bounding box center [216, 169] width 60 height 17
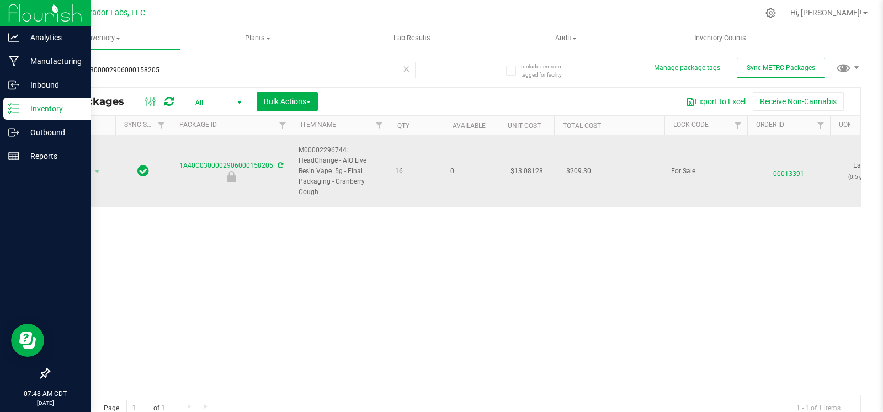
click at [199, 162] on link "1A40C0300002906000158205" at bounding box center [226, 166] width 94 height 8
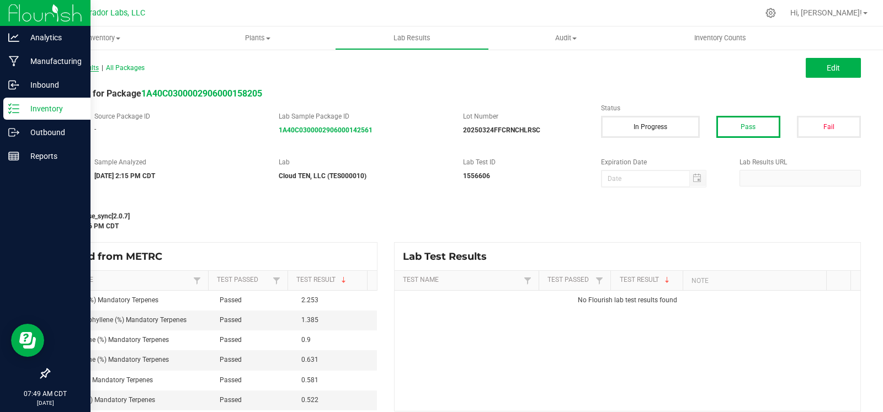
click at [80, 68] on span "All Lab Results" at bounding box center [74, 68] width 50 height 8
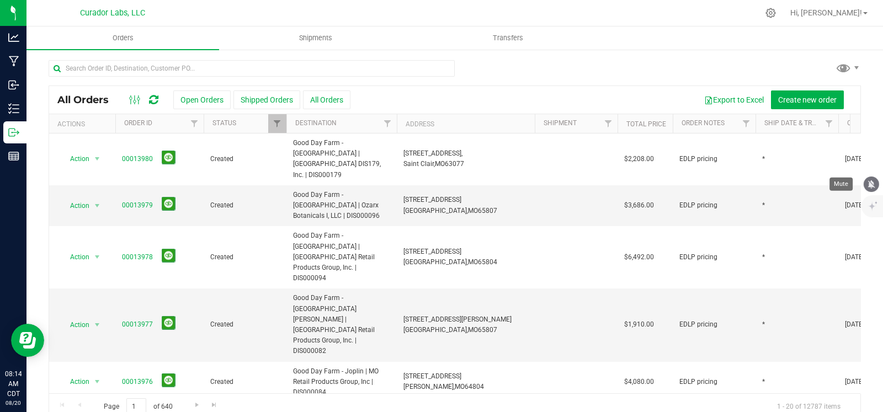
click at [869, 183] on icon "mute" at bounding box center [871, 184] width 7 height 8
